Goal: Task Accomplishment & Management: Manage account settings

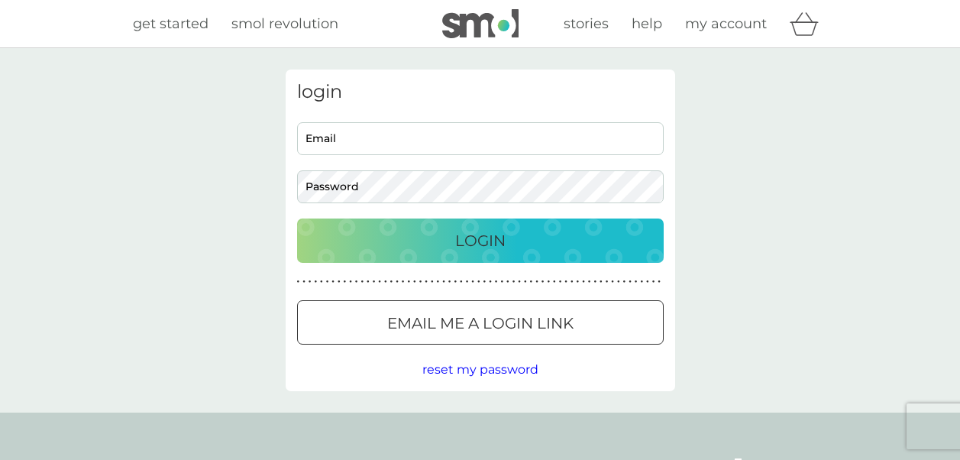
click at [407, 144] on input "Email" at bounding box center [480, 138] width 367 height 33
type input "loubiediamond@gmail.com"
click at [452, 244] on div "Login" at bounding box center [480, 240] width 336 height 24
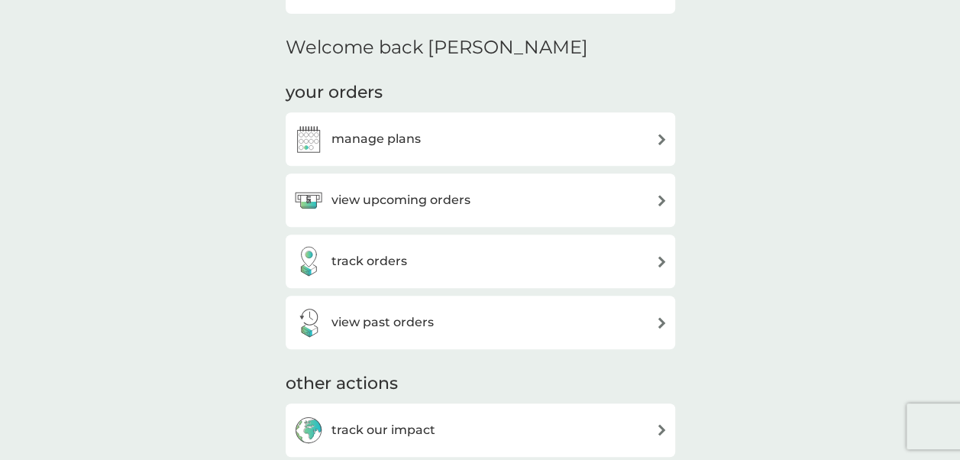
scroll to position [328, 0]
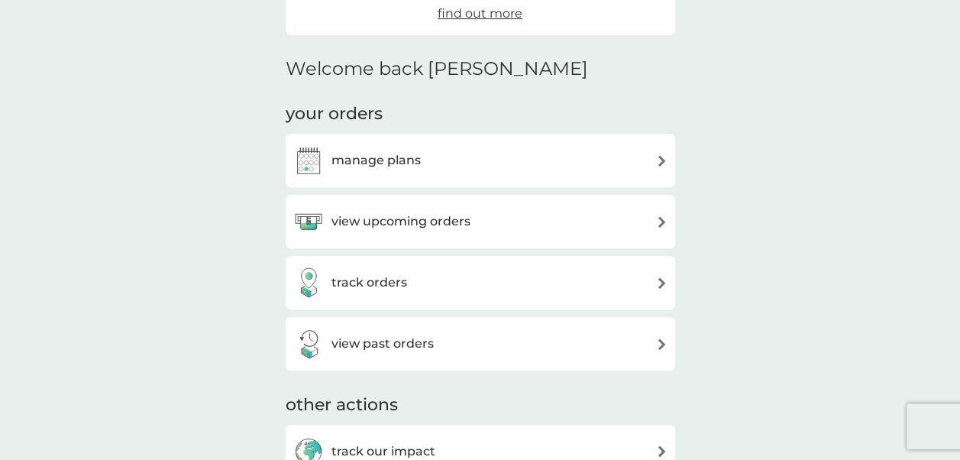
click at [475, 157] on div "manage plans" at bounding box center [480, 160] width 374 height 31
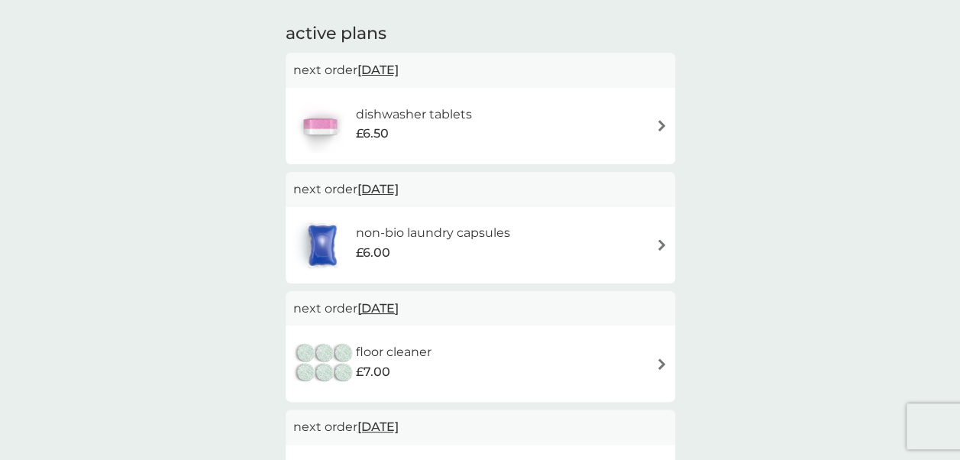
scroll to position [232, 0]
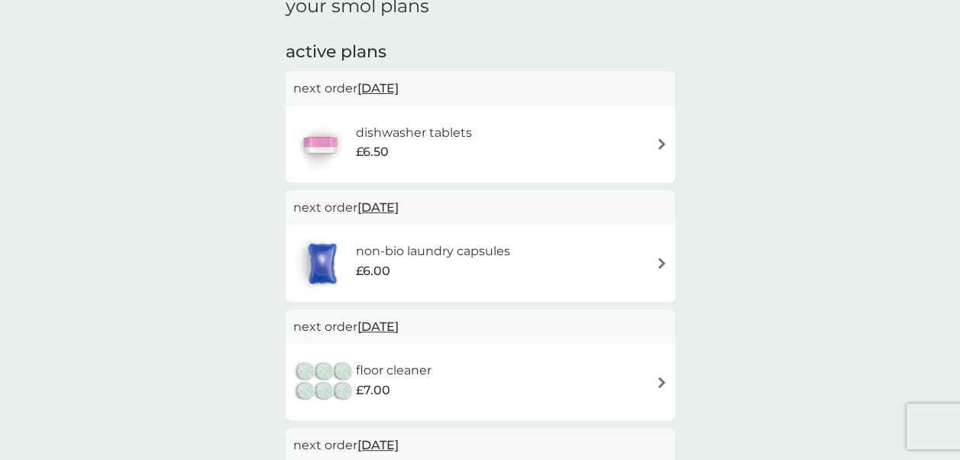
click at [531, 155] on div "dishwasher tablets £6.50" at bounding box center [480, 144] width 374 height 53
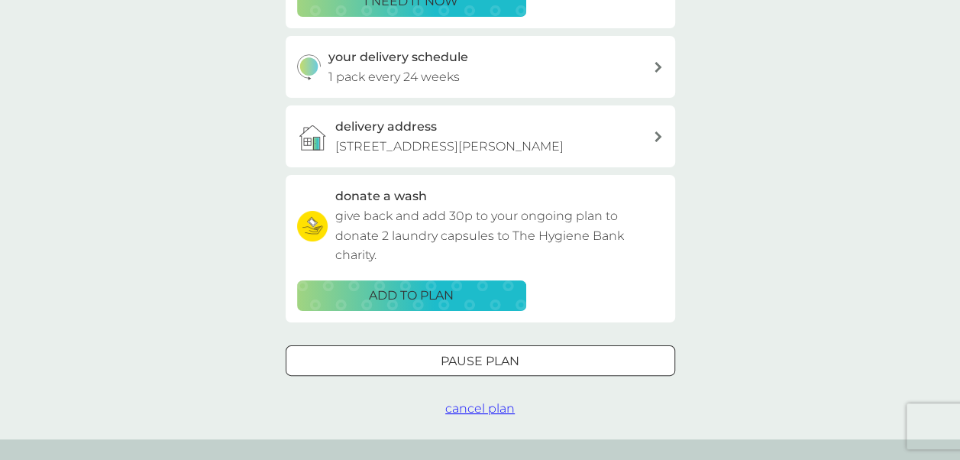
scroll to position [336, 0]
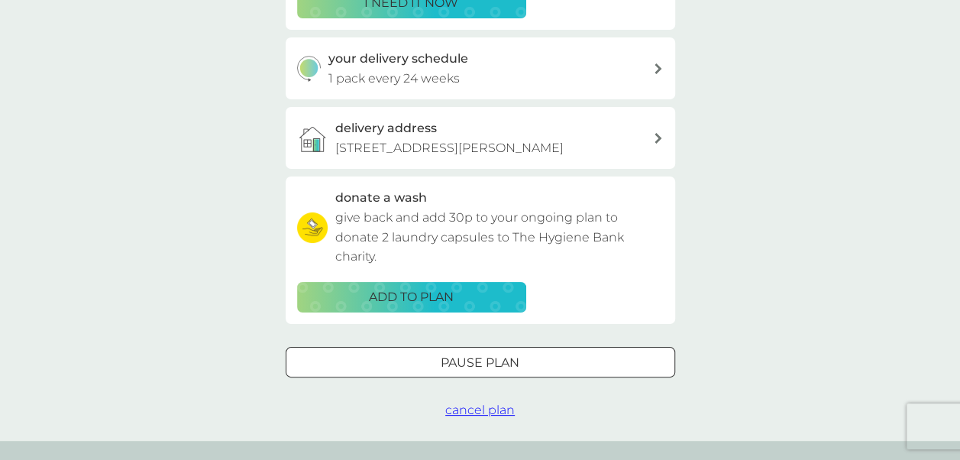
click at [457, 363] on div at bounding box center [480, 362] width 55 height 16
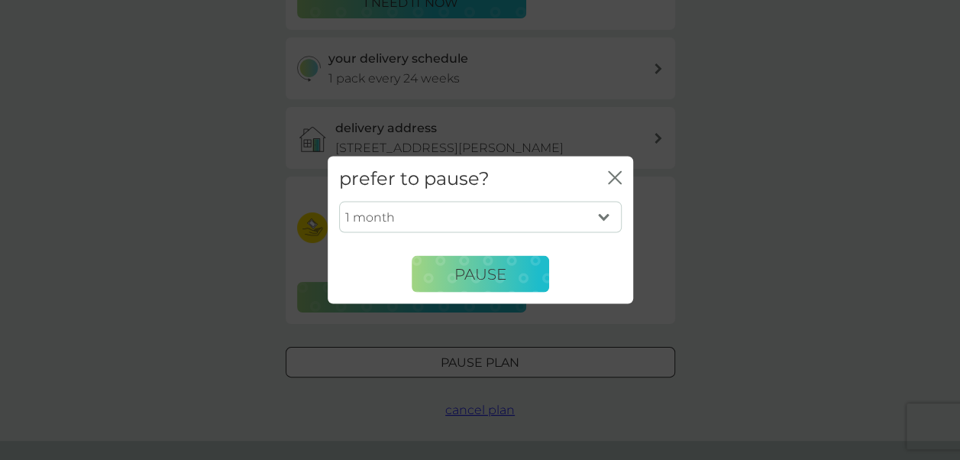
click at [602, 215] on select "1 month 2 months 3 months 4 months 5 months 6 months" at bounding box center [480, 217] width 283 height 32
select select "6"
click at [339, 201] on select "1 month 2 months 3 months 4 months 5 months 6 months" at bounding box center [480, 217] width 283 height 32
click at [499, 260] on button "Pause" at bounding box center [480, 274] width 137 height 37
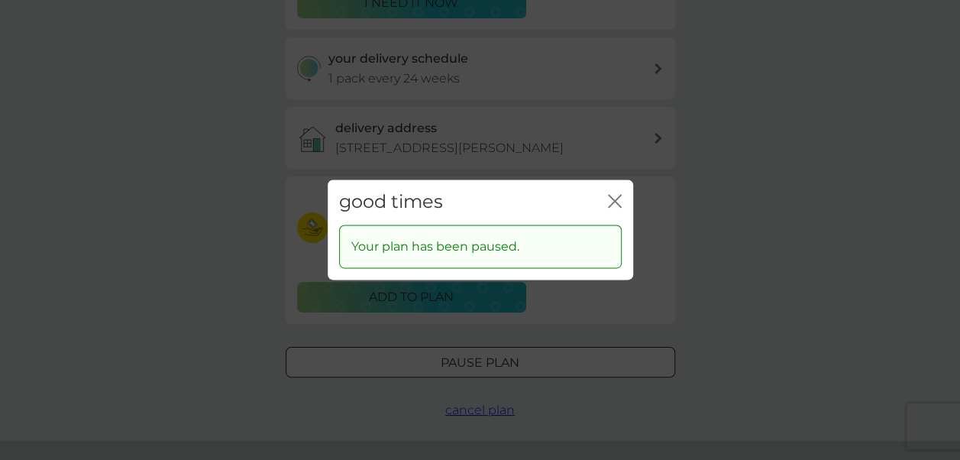
click at [615, 202] on icon "close" at bounding box center [618, 201] width 6 height 12
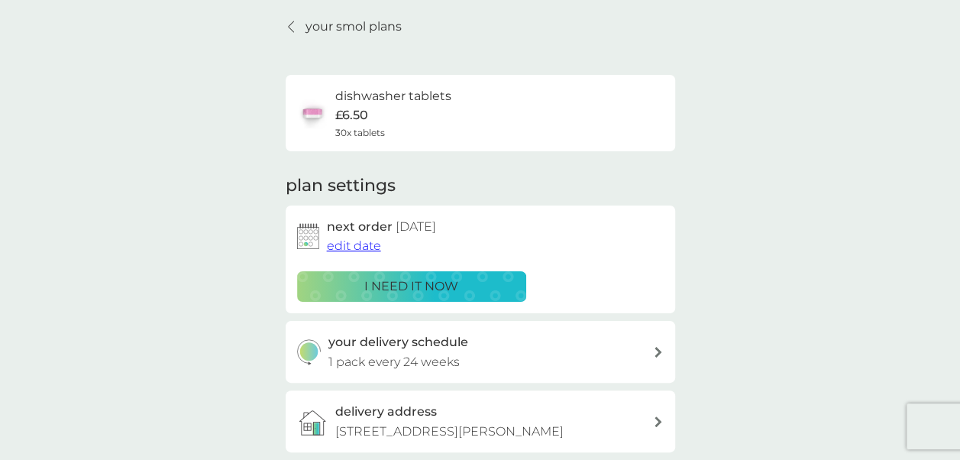
scroll to position [8, 0]
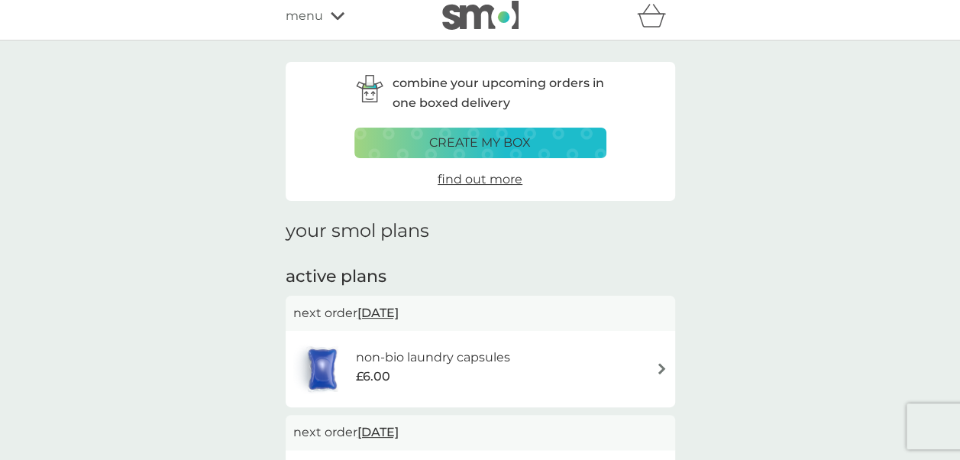
scroll to position [232, 0]
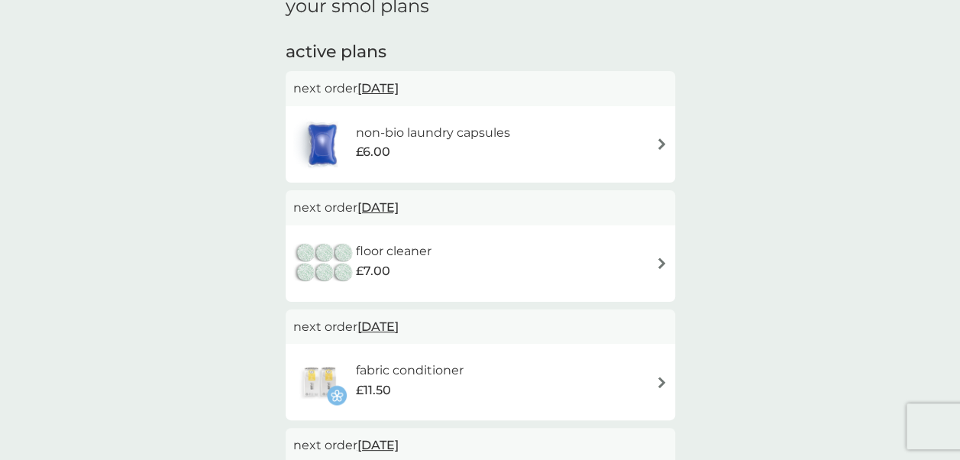
click at [451, 227] on div "floor cleaner £7.00" at bounding box center [480, 263] width 389 height 76
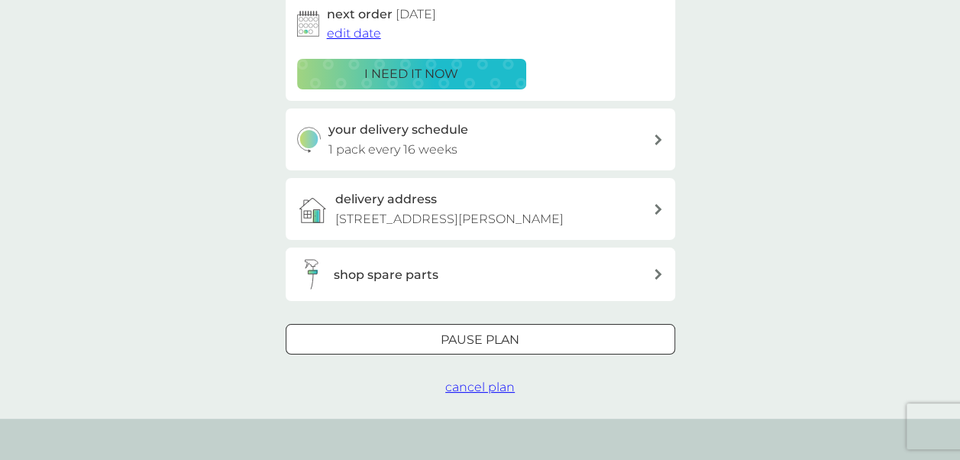
scroll to position [269, 0]
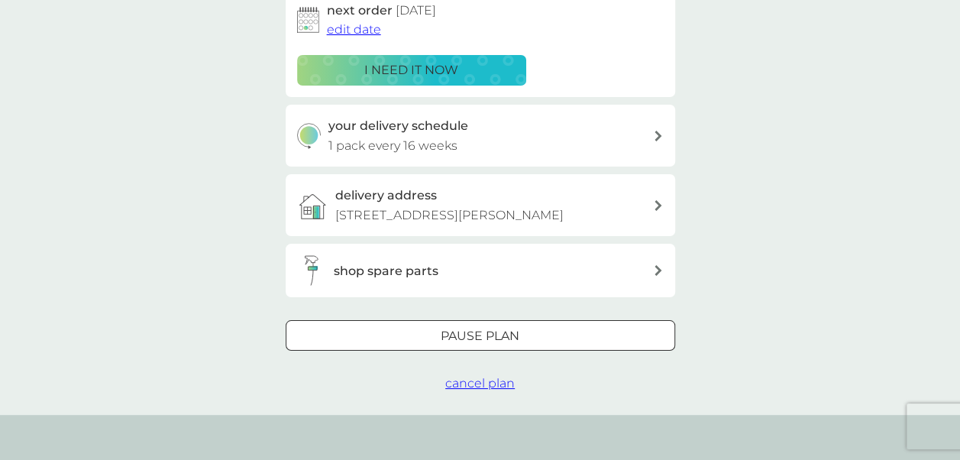
click at [489, 335] on div at bounding box center [480, 336] width 55 height 16
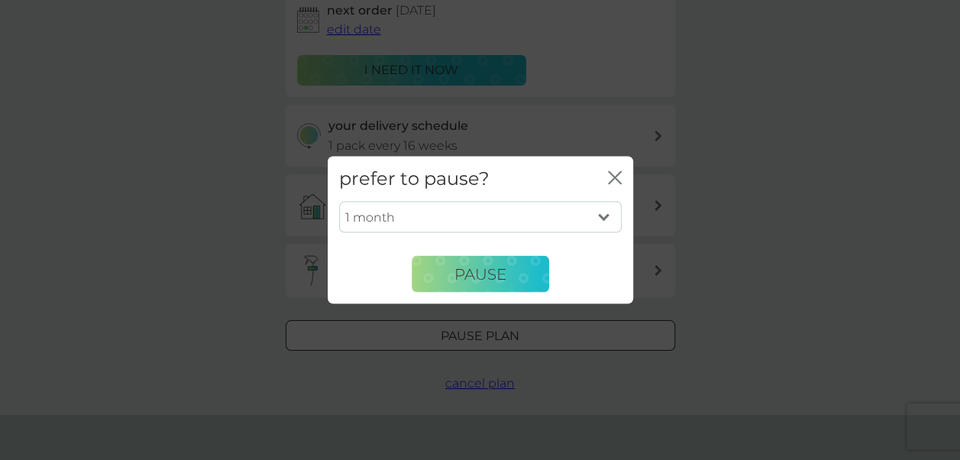
click at [454, 208] on select "1 month 2 months 3 months 4 months 5 months 6 months" at bounding box center [480, 217] width 283 height 32
select select "6"
click at [339, 201] on select "1 month 2 months 3 months 4 months 5 months 6 months" at bounding box center [480, 217] width 283 height 32
click at [489, 276] on span "Pause" at bounding box center [480, 273] width 52 height 18
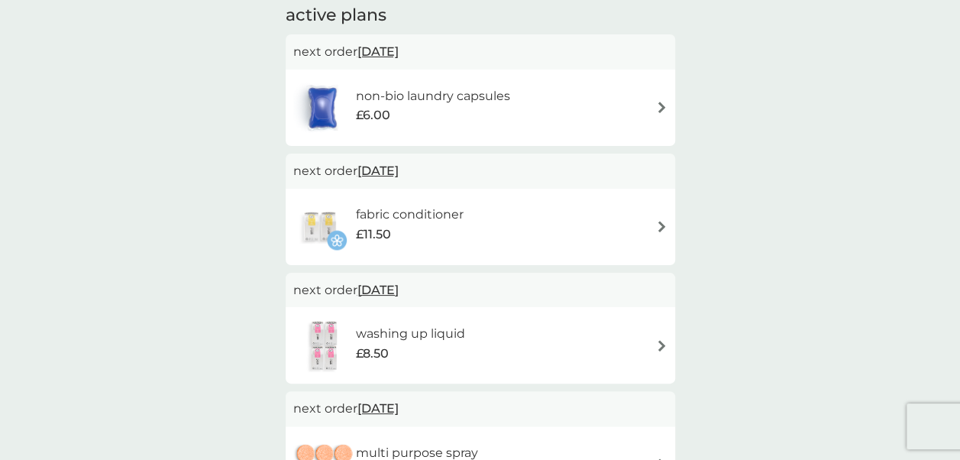
scroll to position [232, 0]
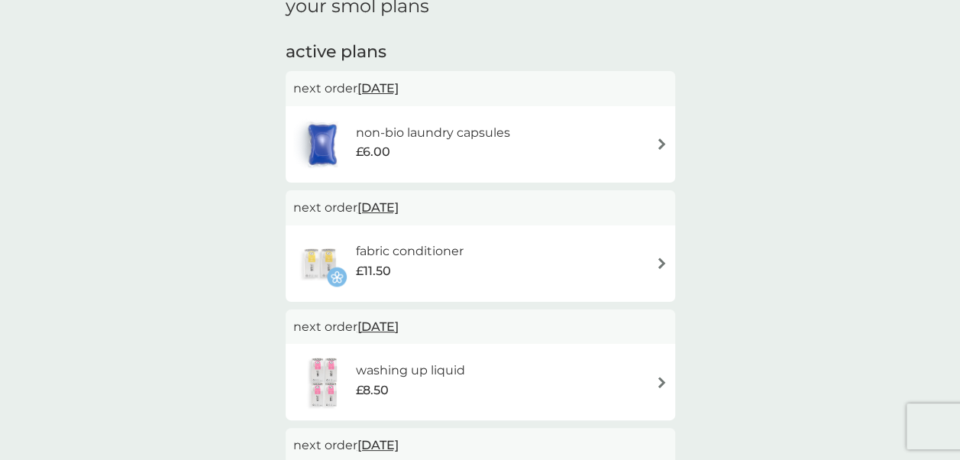
click at [548, 373] on div "washing up liquid £8.50" at bounding box center [480, 381] width 374 height 53
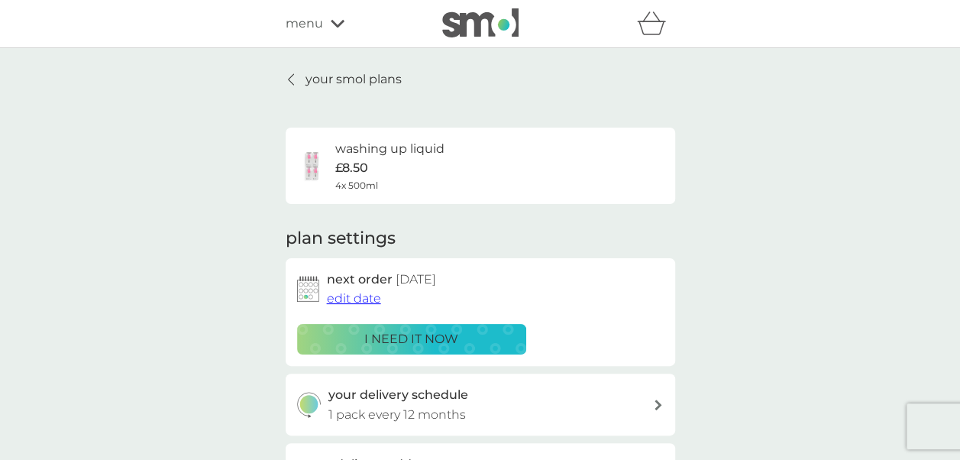
click at [462, 331] on div "i need it now" at bounding box center [411, 339] width 209 height 20
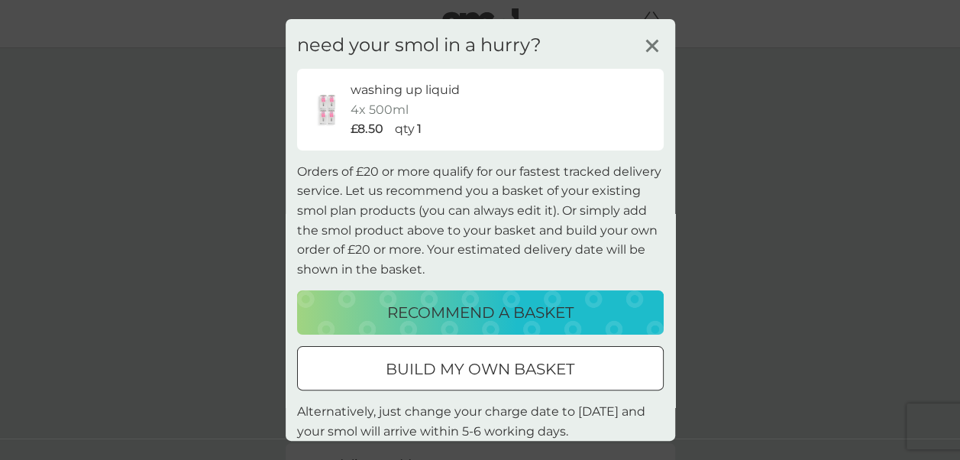
click at [643, 37] on icon at bounding box center [652, 45] width 23 height 23
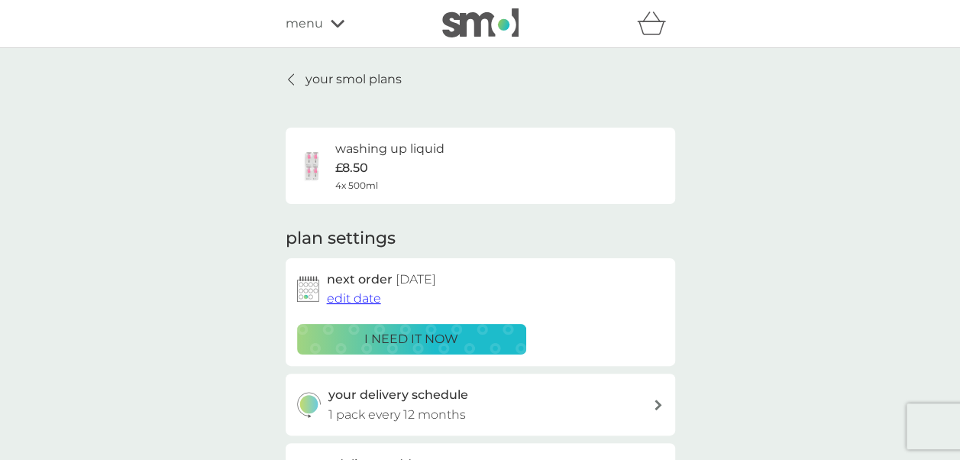
click at [354, 304] on span "edit date" at bounding box center [354, 298] width 54 height 15
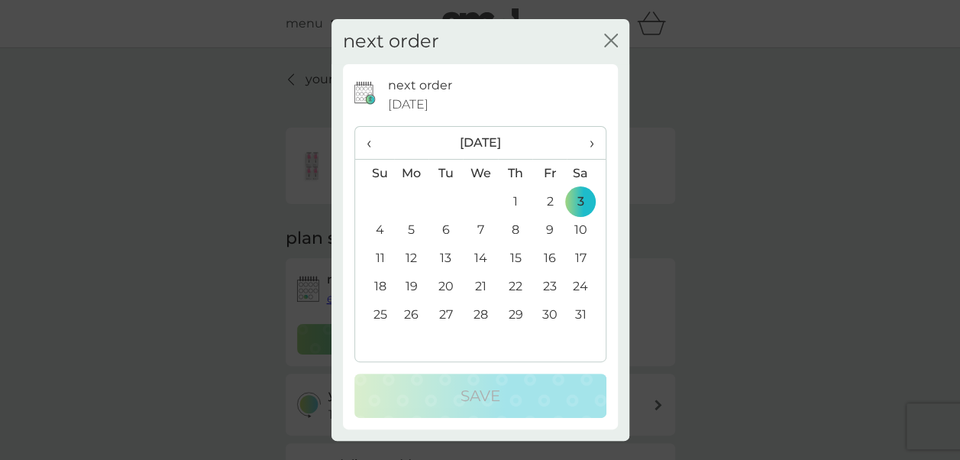
click at [367, 137] on span "‹" at bounding box center [375, 143] width 16 height 32
click at [549, 225] on td "10" at bounding box center [549, 230] width 34 height 28
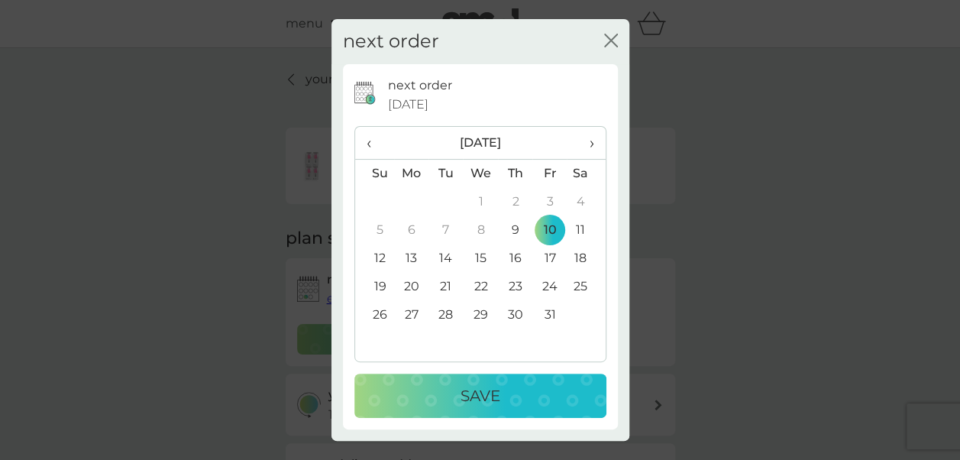
click at [461, 402] on p "Save" at bounding box center [480, 395] width 40 height 24
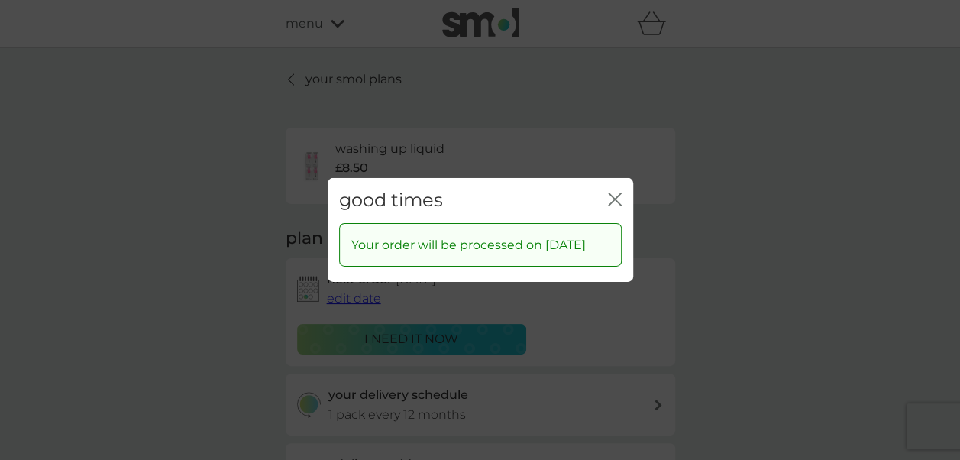
click at [612, 192] on icon "close" at bounding box center [615, 199] width 14 height 14
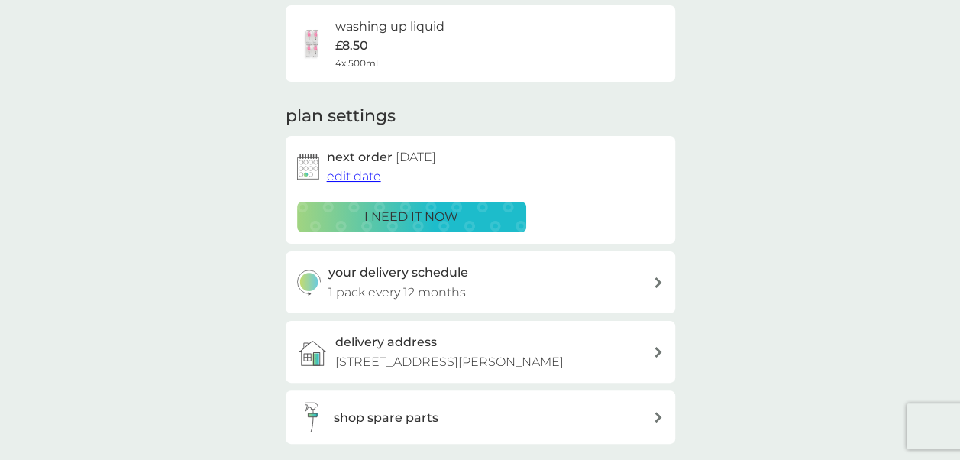
scroll to position [121, 0]
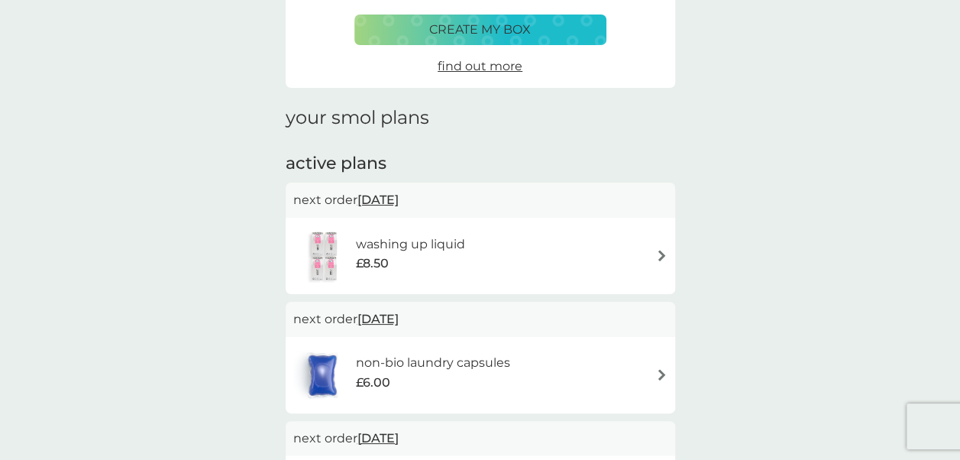
scroll to position [232, 0]
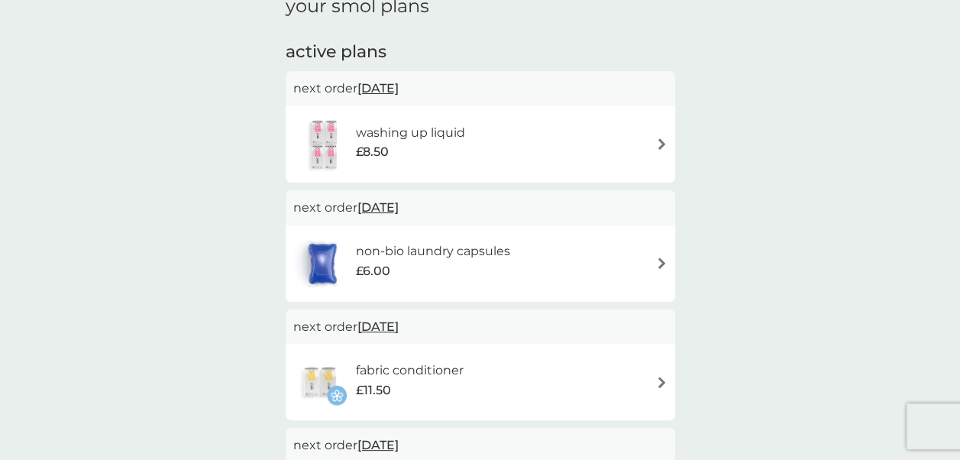
click at [489, 347] on div "fabric conditioner £11.50" at bounding box center [480, 382] width 389 height 76
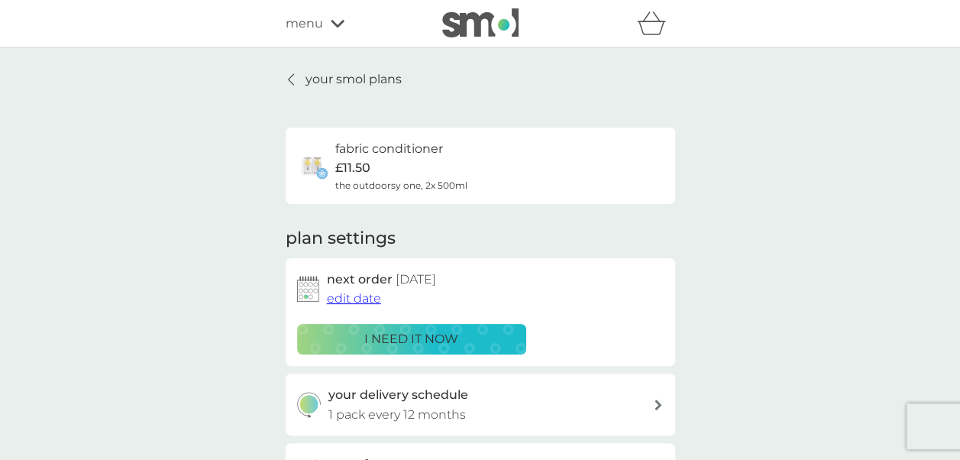
click at [341, 299] on span "edit date" at bounding box center [354, 298] width 54 height 15
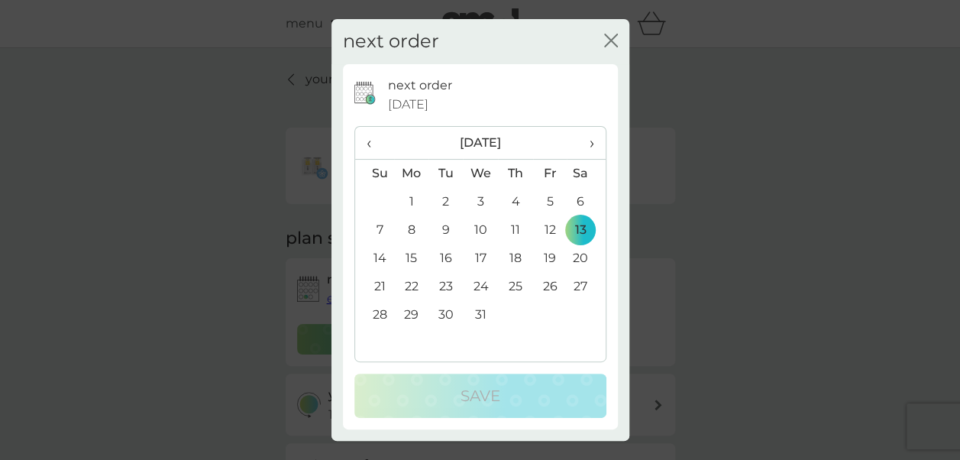
click at [370, 144] on span "‹" at bounding box center [375, 143] width 16 height 32
click at [546, 234] on td "10" at bounding box center [549, 230] width 34 height 28
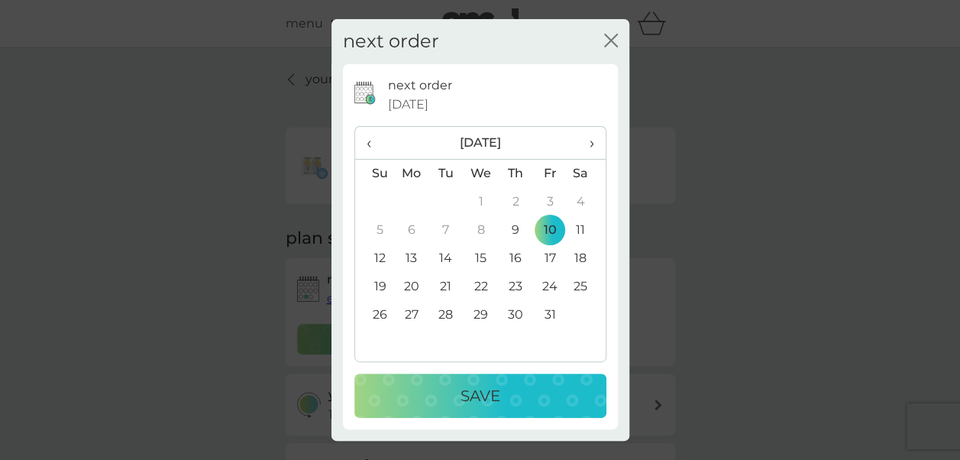
click at [492, 396] on p "Save" at bounding box center [480, 395] width 40 height 24
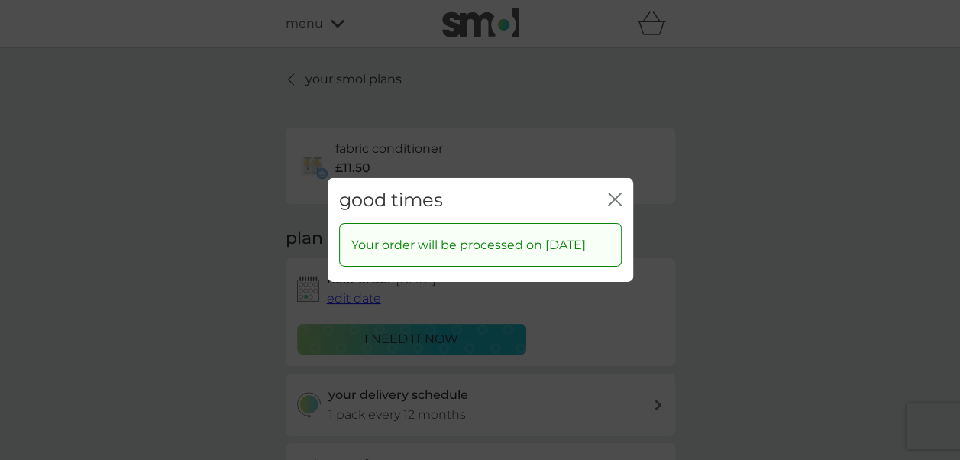
click at [618, 193] on icon "close" at bounding box center [618, 199] width 6 height 12
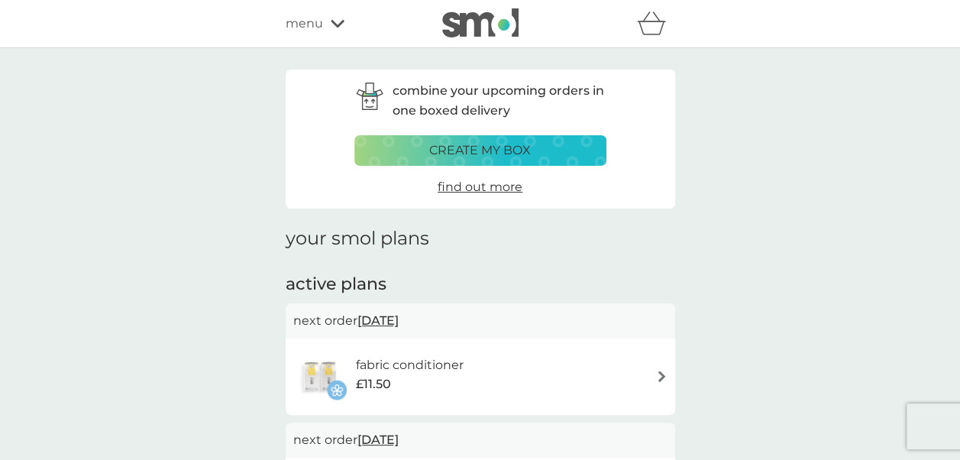
scroll to position [232, 0]
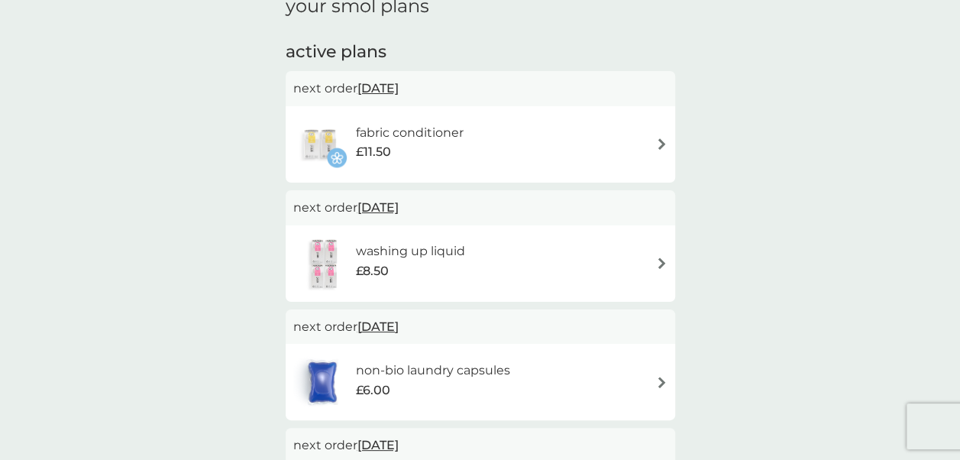
click at [548, 370] on div "non-bio laundry capsules £6.00" at bounding box center [480, 381] width 374 height 53
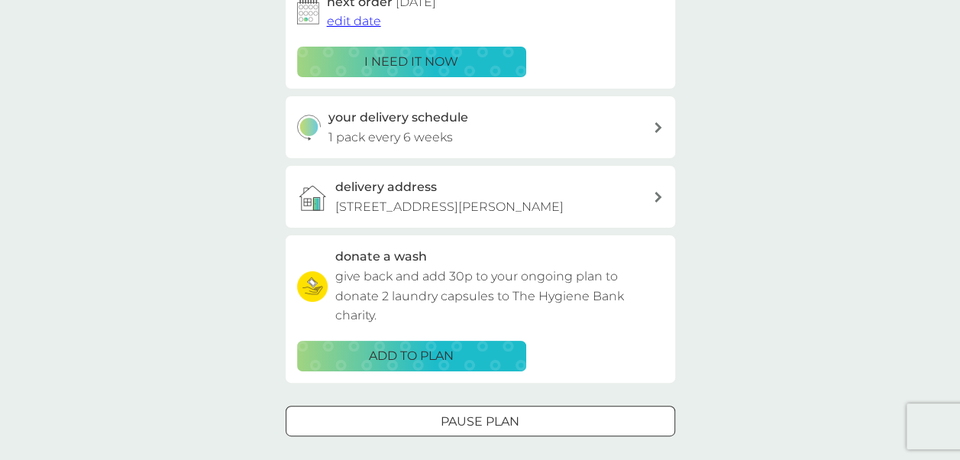
scroll to position [332, 0]
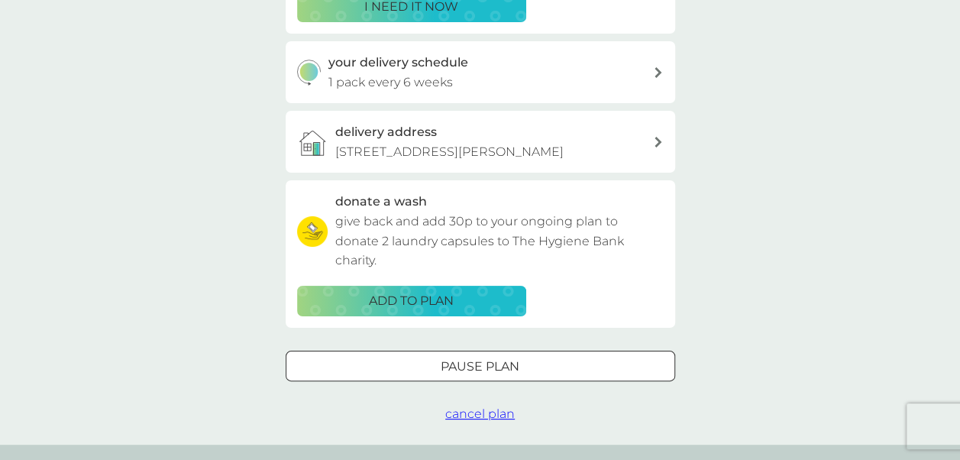
click at [476, 365] on div at bounding box center [480, 366] width 55 height 16
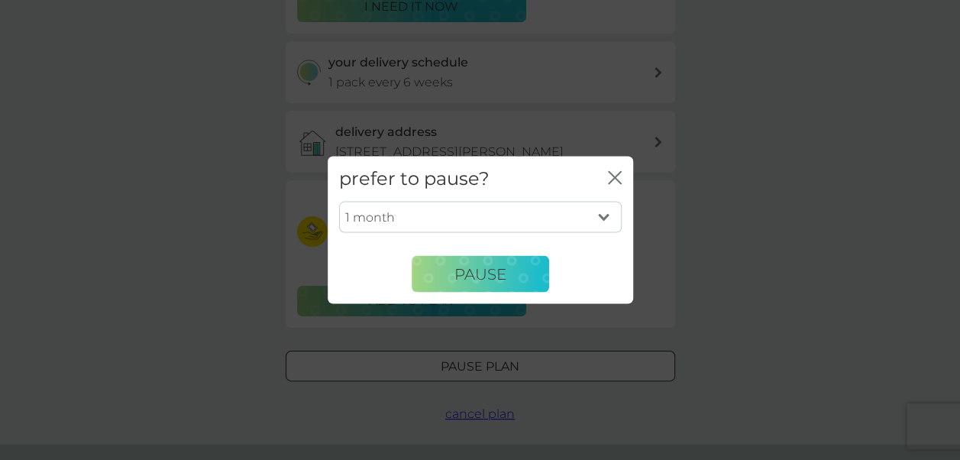
click at [563, 205] on select "1 month 2 months 3 months 4 months 5 months 6 months" at bounding box center [480, 217] width 283 height 32
click at [339, 201] on select "1 month 2 months 3 months 4 months 5 months 6 months" at bounding box center [480, 217] width 283 height 32
click at [379, 362] on div "prefer to pause? close 1 month 2 months 3 months 4 months 5 months 6 months Pau…" at bounding box center [480, 230] width 960 height 460
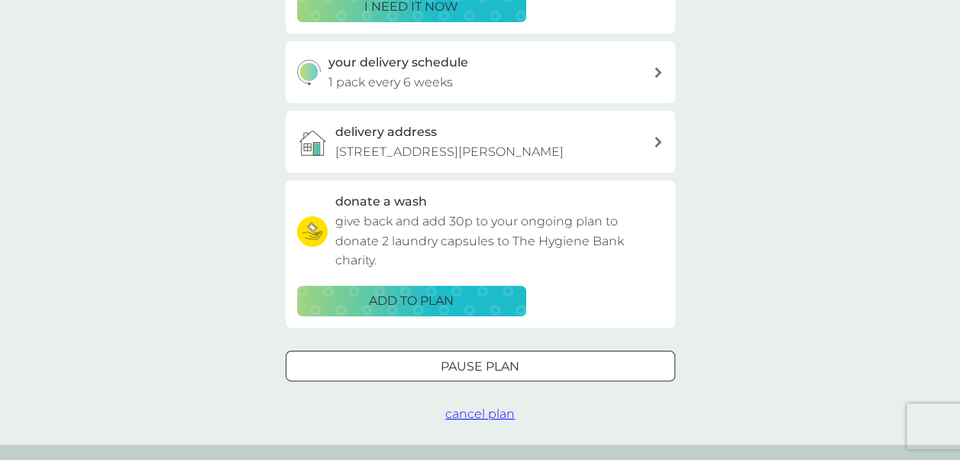
click at [424, 367] on div "Pause plan" at bounding box center [480, 367] width 388 height 20
select select "6"
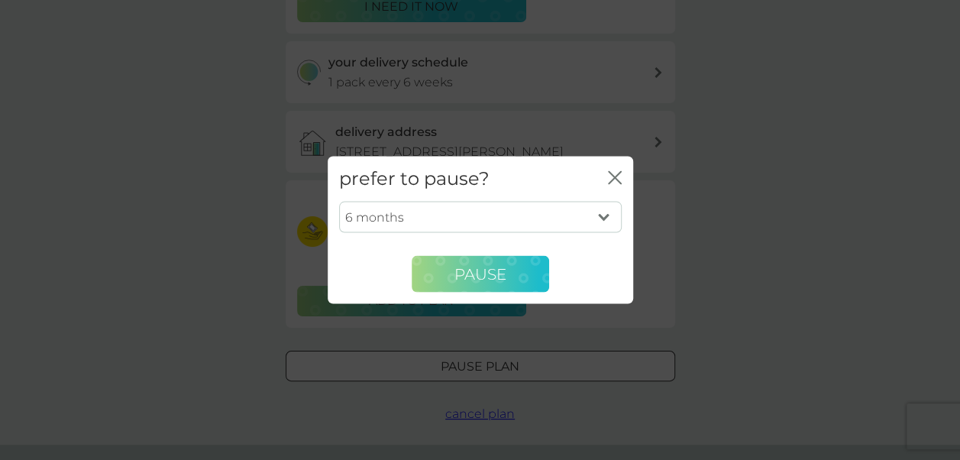
click at [481, 262] on button "Pause" at bounding box center [480, 274] width 137 height 37
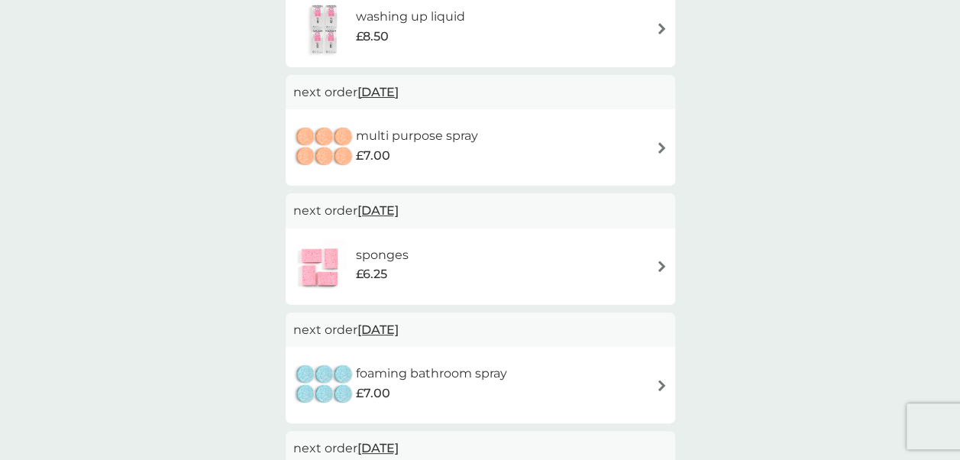
scroll to position [499, 0]
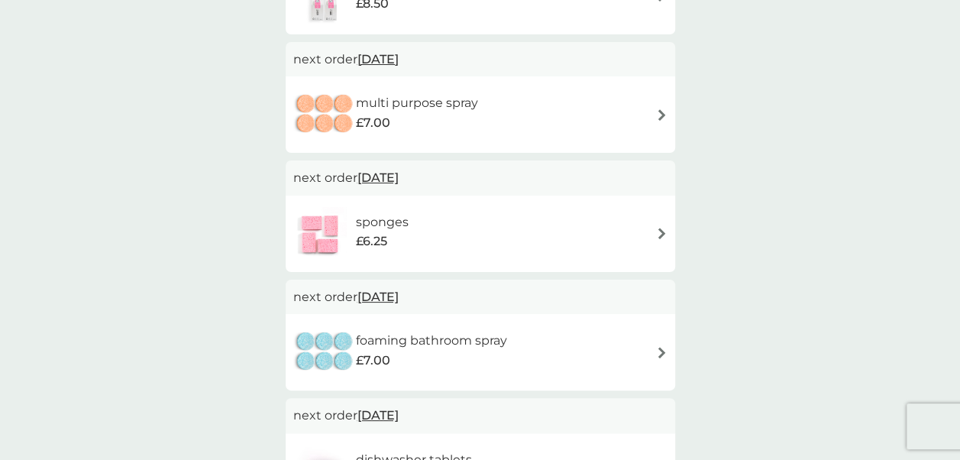
click at [531, 219] on div "sponges £6.25" at bounding box center [480, 233] width 374 height 53
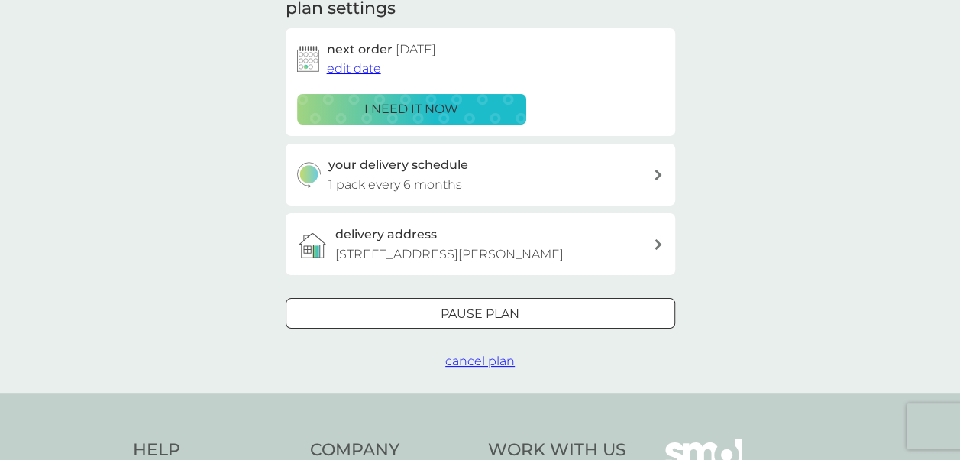
scroll to position [261, 0]
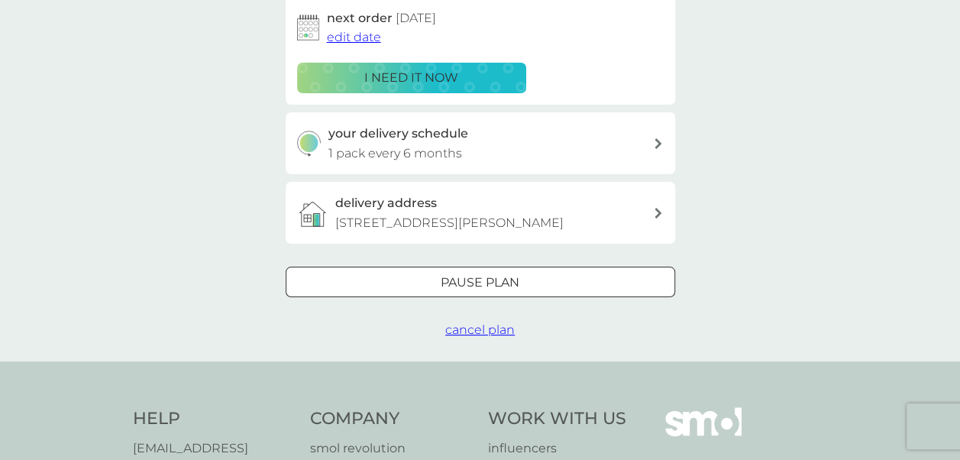
click at [489, 331] on span "cancel plan" at bounding box center [479, 329] width 69 height 15
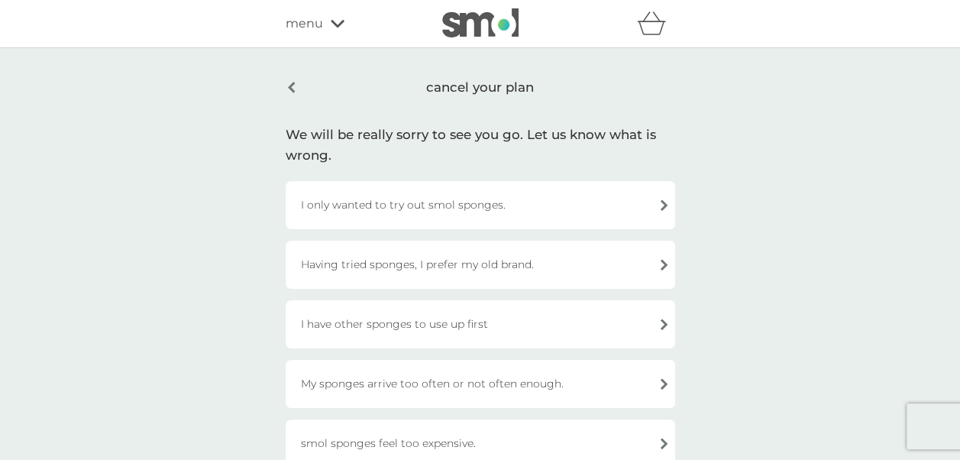
click at [428, 321] on div "I have other sponges to use up first" at bounding box center [480, 324] width 389 height 48
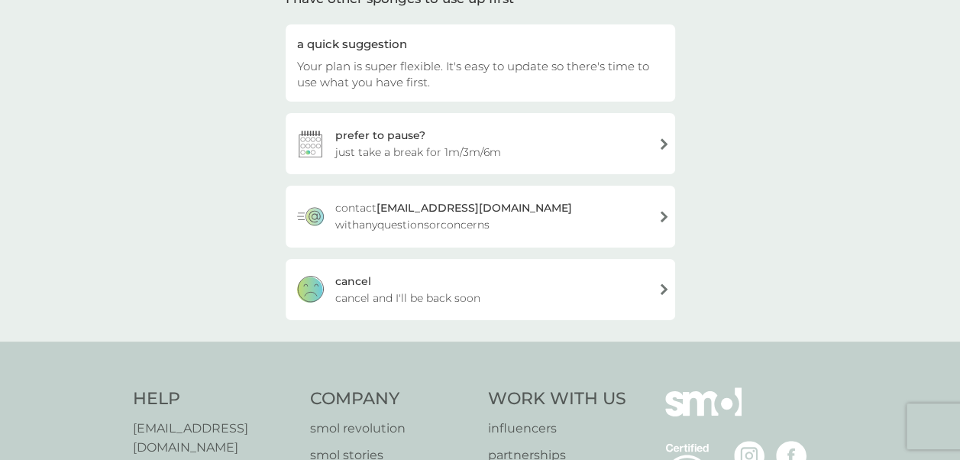
scroll to position [166, 0]
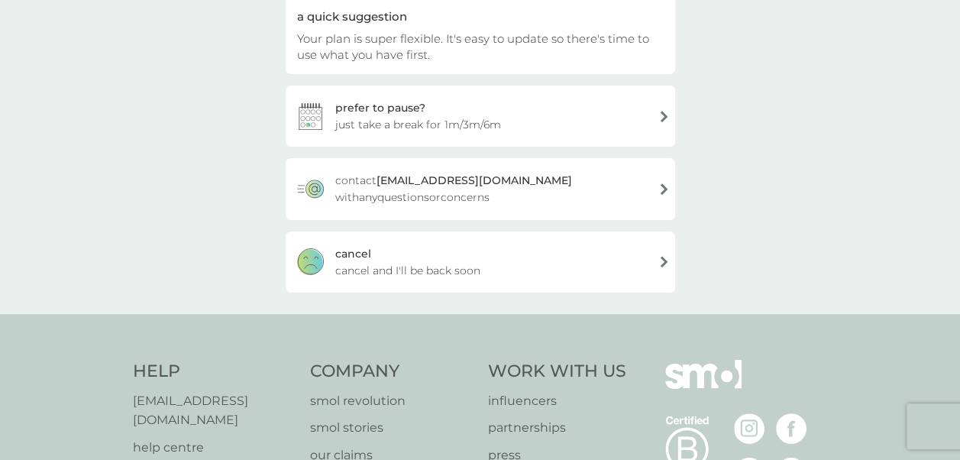
click at [412, 269] on span "cancel and I'll be back soon" at bounding box center [407, 270] width 145 height 17
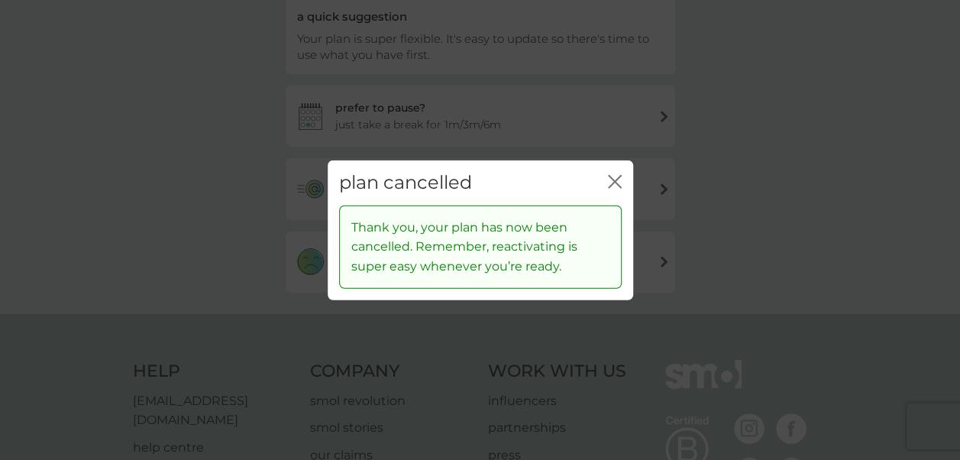
click at [611, 180] on icon "close" at bounding box center [615, 182] width 14 height 14
